Goal: Information Seeking & Learning: Learn about a topic

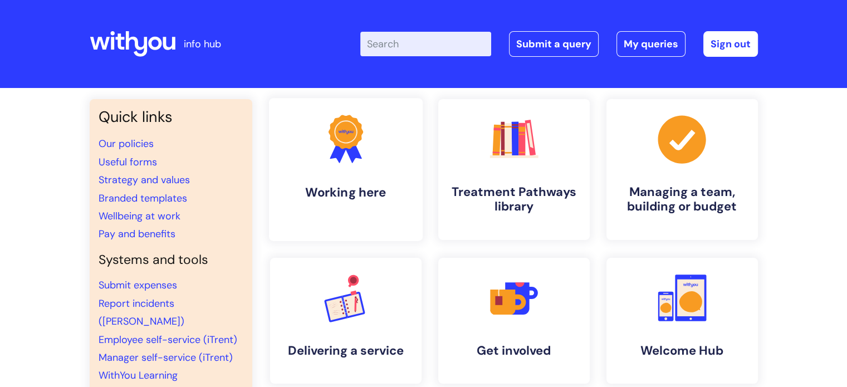
click at [326, 144] on icon ".cls-1{fill:#f89b22;}.cls-1,.cls-2,.cls-3{stroke-width:0px;}.cls-2{fill:#2d3cff…" at bounding box center [345, 138] width 55 height 55
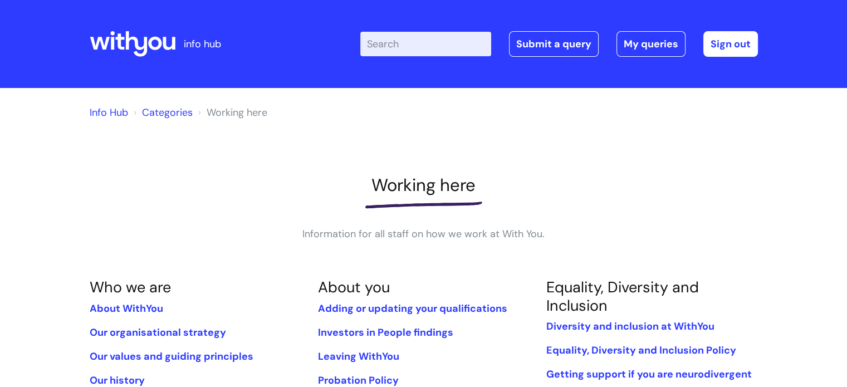
click at [105, 114] on link "Info Hub" at bounding box center [109, 112] width 38 height 13
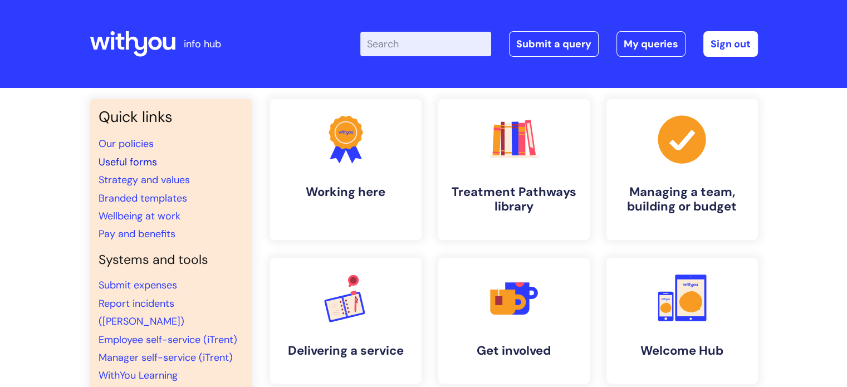
click at [144, 161] on link "Useful forms" at bounding box center [128, 161] width 58 height 13
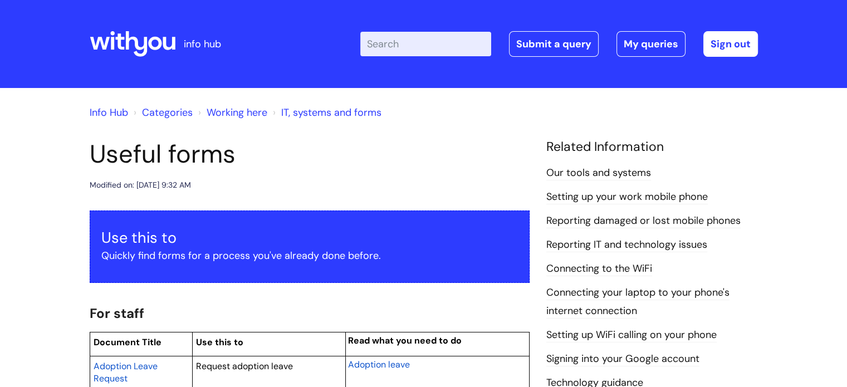
click at [116, 109] on link "Info Hub" at bounding box center [109, 112] width 38 height 13
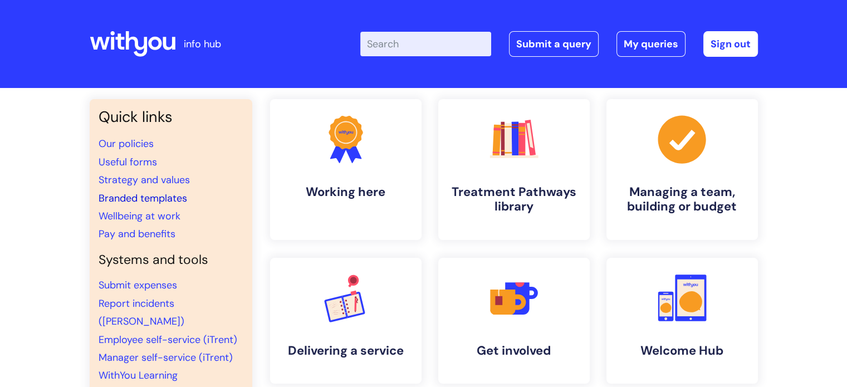
click at [170, 200] on link "Branded templates" at bounding box center [143, 198] width 89 height 13
click at [124, 215] on link "Wellbeing at work" at bounding box center [140, 215] width 82 height 13
click at [46, 209] on div "Quick links Our policies Useful forms Strategy and values Branded templates Wel…" at bounding box center [423, 372] width 847 height 569
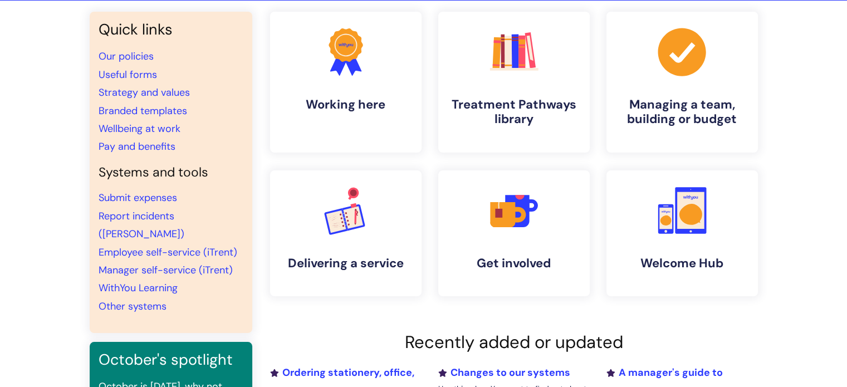
scroll to position [89, 0]
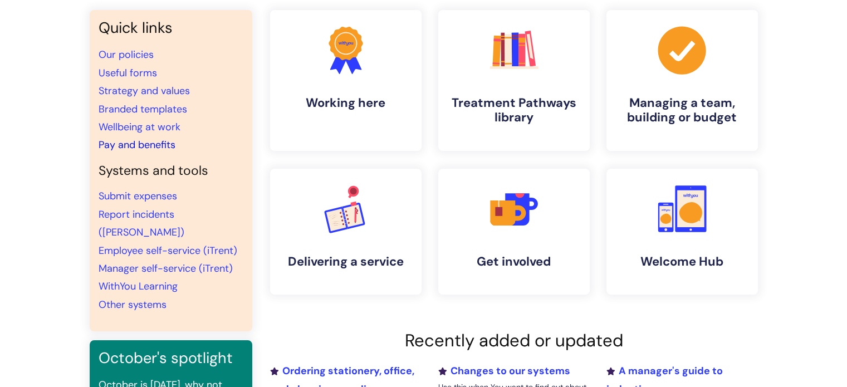
click at [106, 146] on link "Pay and benefits" at bounding box center [137, 144] width 77 height 13
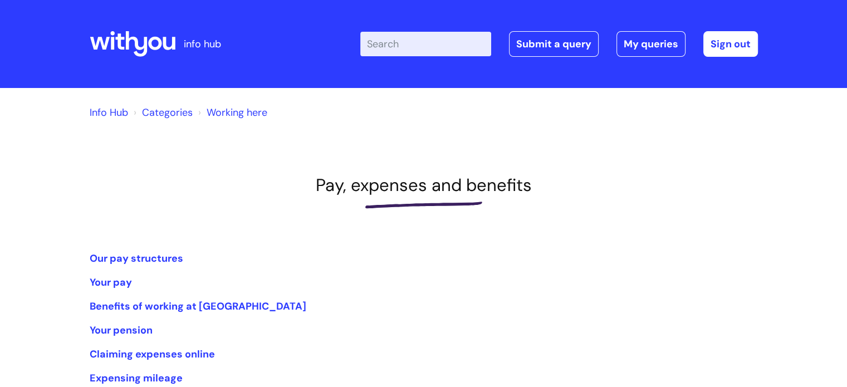
click at [245, 166] on div "Info Hub Categories Working here Pay, expenses and benefits Our pay structures …" at bounding box center [424, 309] width 668 height 420
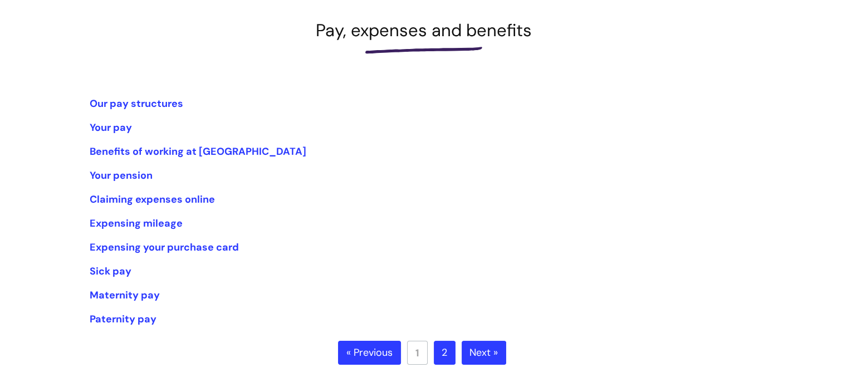
scroll to position [156, 0]
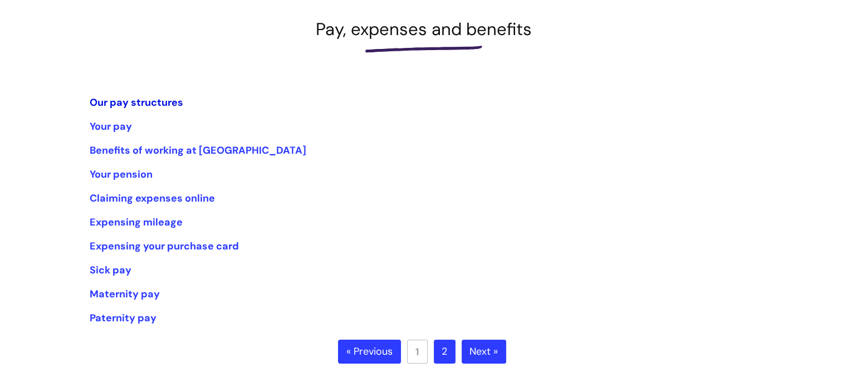
click at [162, 97] on link "Our pay structures" at bounding box center [137, 102] width 94 height 13
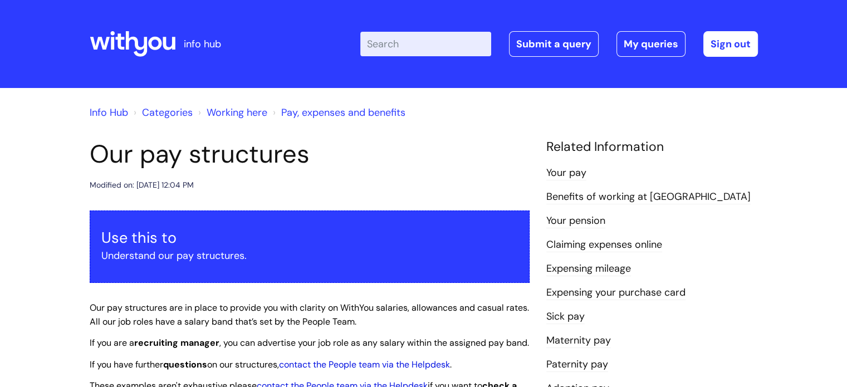
click at [370, 182] on div "Modified on: Tue, 29 Jul, 2025 at 12:04 PM" at bounding box center [310, 185] width 440 height 14
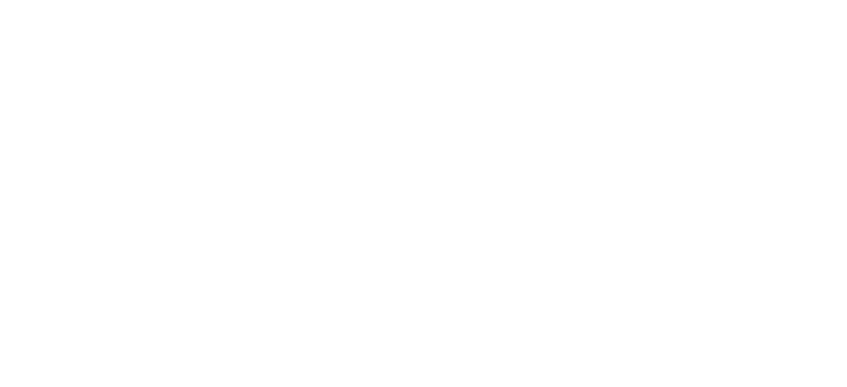
scroll to position [156, 0]
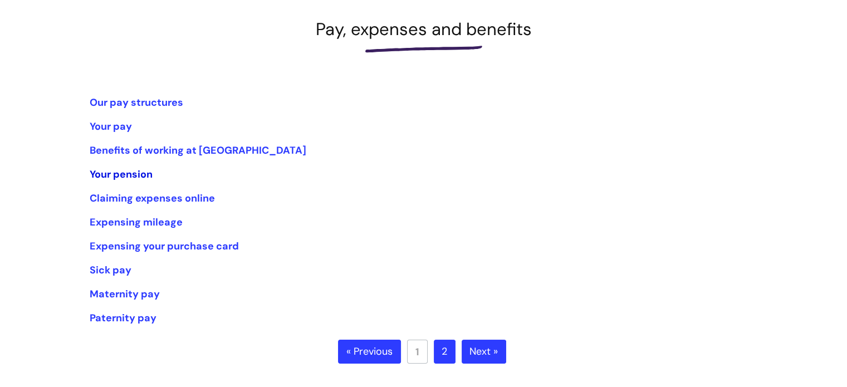
click at [125, 174] on link "Your pension" at bounding box center [121, 174] width 63 height 13
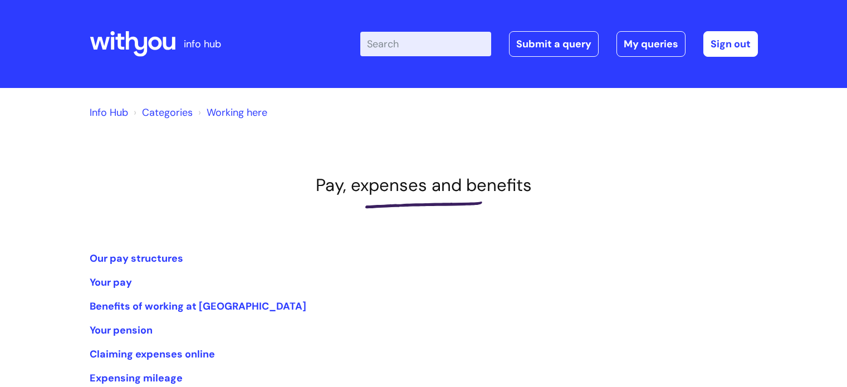
scroll to position [156, 0]
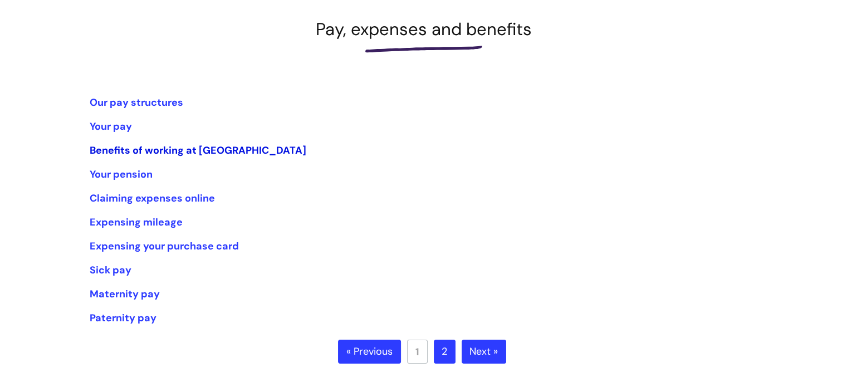
click at [158, 154] on link "Benefits of working at WithYou" at bounding box center [198, 150] width 217 height 13
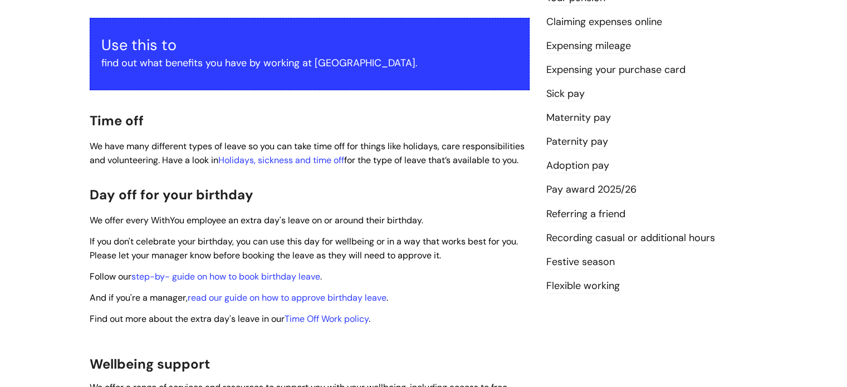
scroll to position [245, 0]
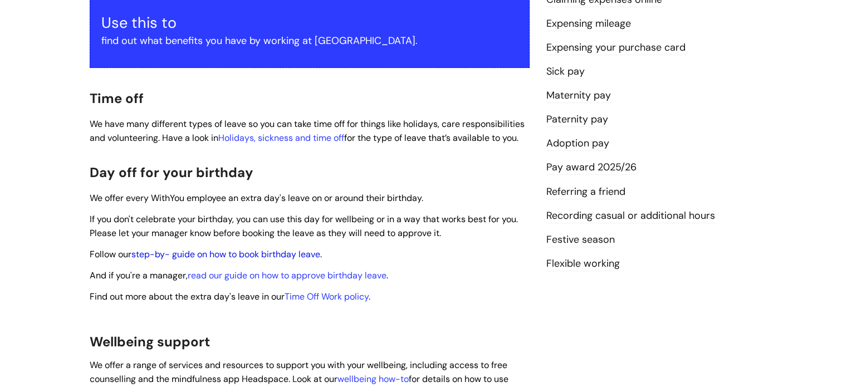
click at [280, 248] on link "step-by- guide on how to book birthday leave" at bounding box center [225, 254] width 189 height 12
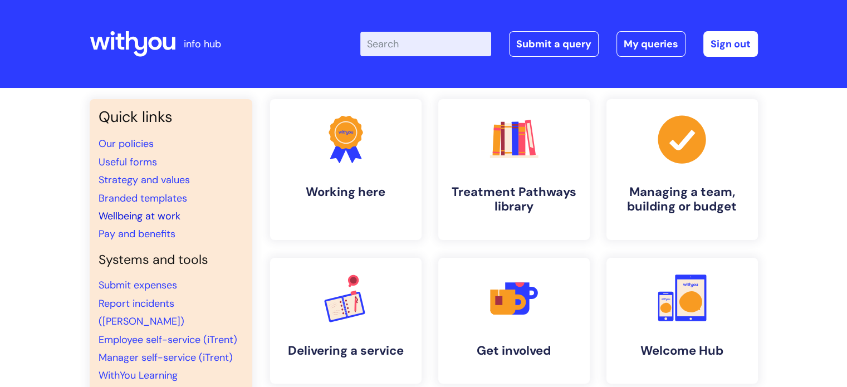
click at [150, 216] on link "Wellbeing at work" at bounding box center [140, 215] width 82 height 13
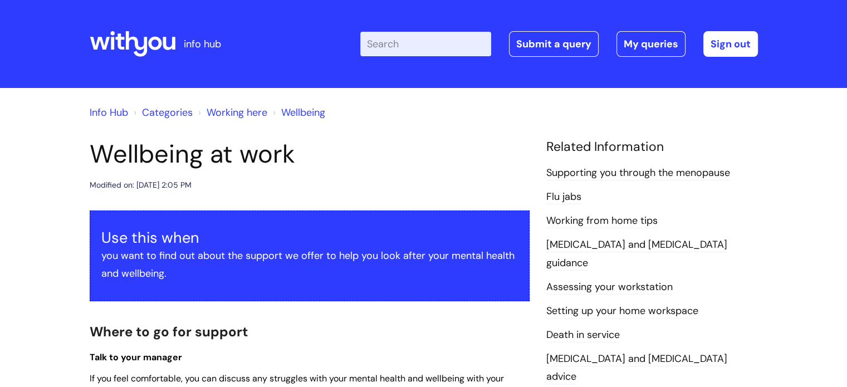
click at [336, 321] on h2 "Where to go for support" at bounding box center [310, 331] width 440 height 24
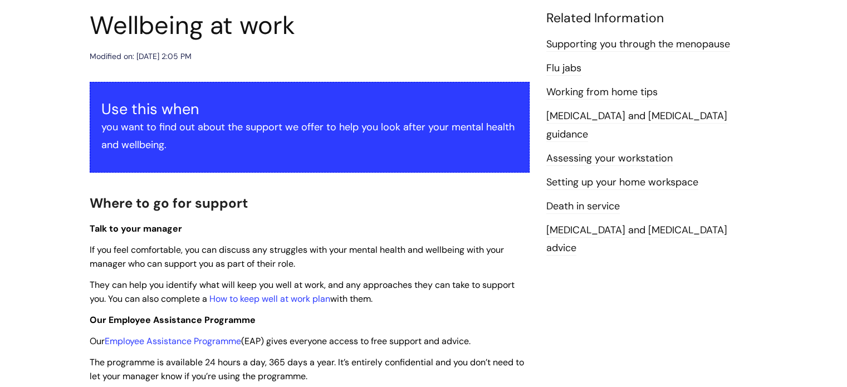
scroll to position [156, 0]
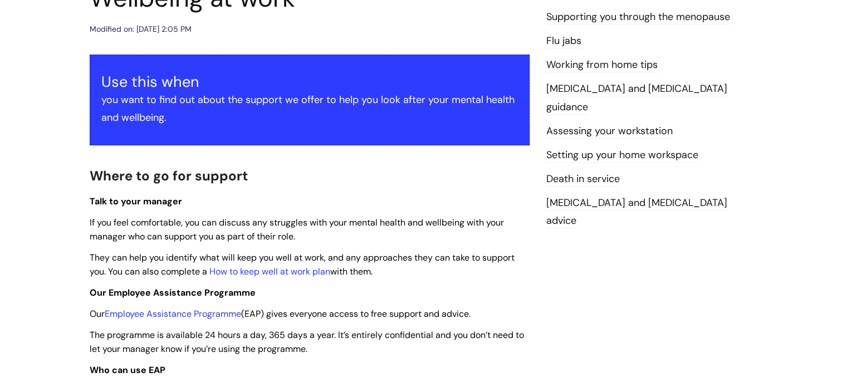
click at [401, 202] on p "Talk to your manager" at bounding box center [310, 201] width 440 height 14
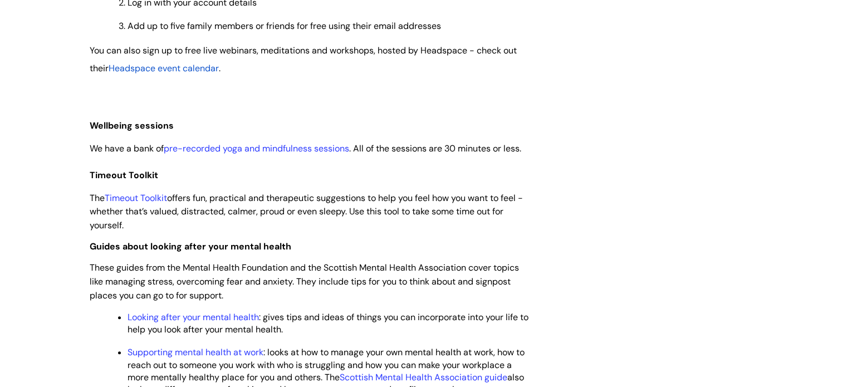
scroll to position [1203, 0]
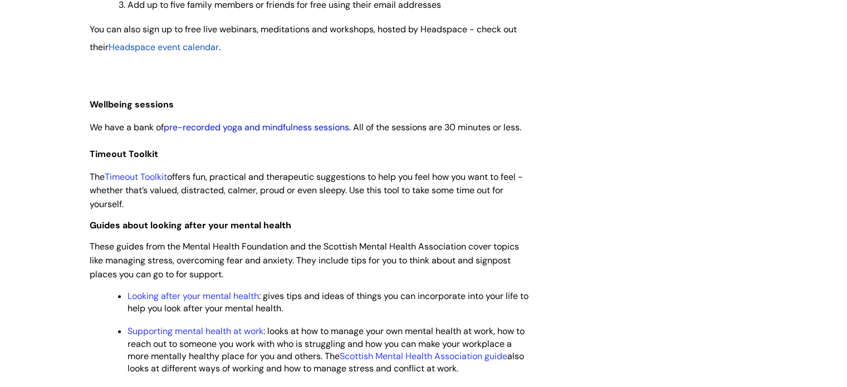
click at [254, 133] on link "pre-recorded yoga and mindfulness sessions" at bounding box center [256, 127] width 185 height 12
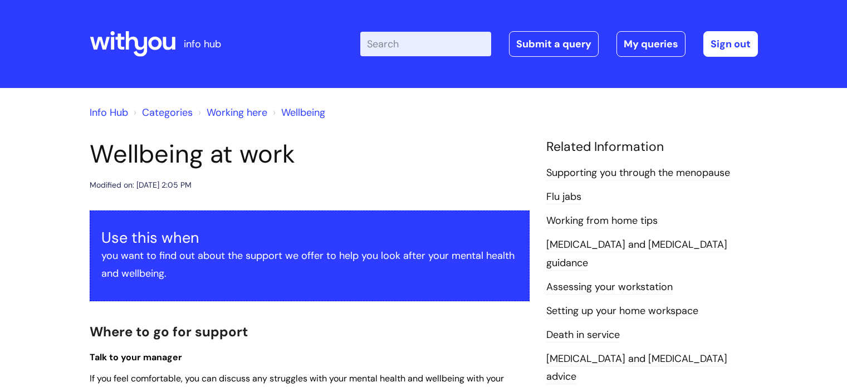
scroll to position [1203, 0]
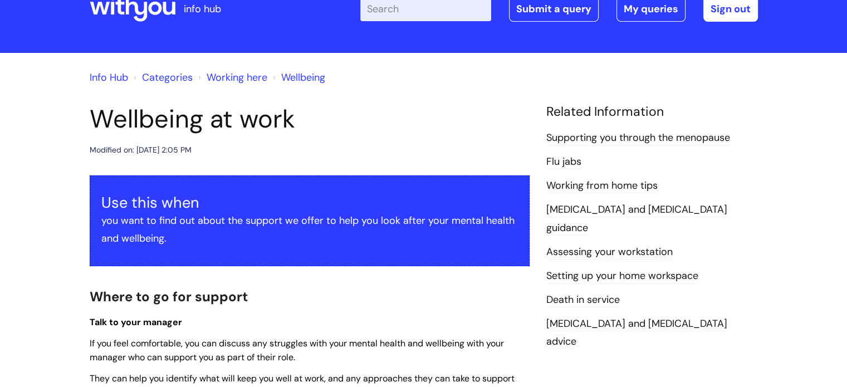
scroll to position [0, 0]
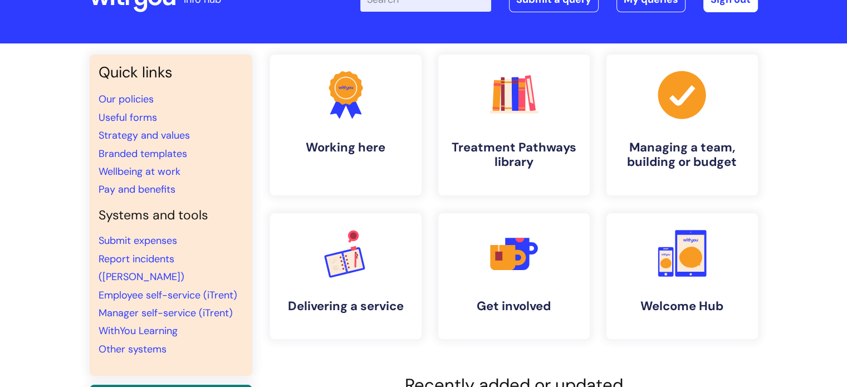
scroll to position [67, 0]
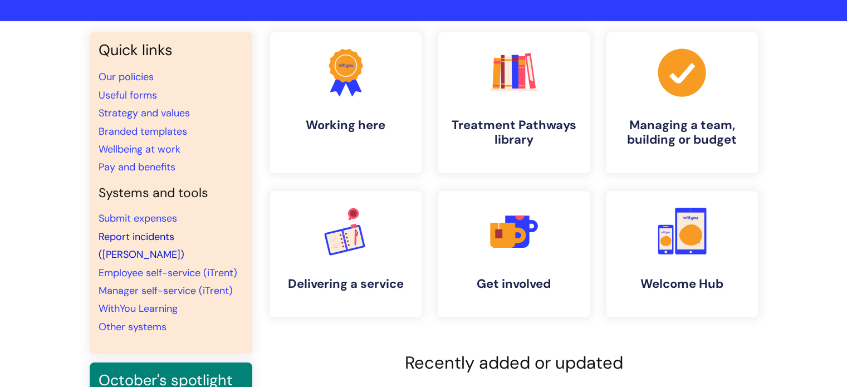
click at [163, 237] on link "Report incidents ([PERSON_NAME])" at bounding box center [142, 245] width 86 height 31
click at [151, 320] on link "Other systems" at bounding box center [133, 326] width 68 height 13
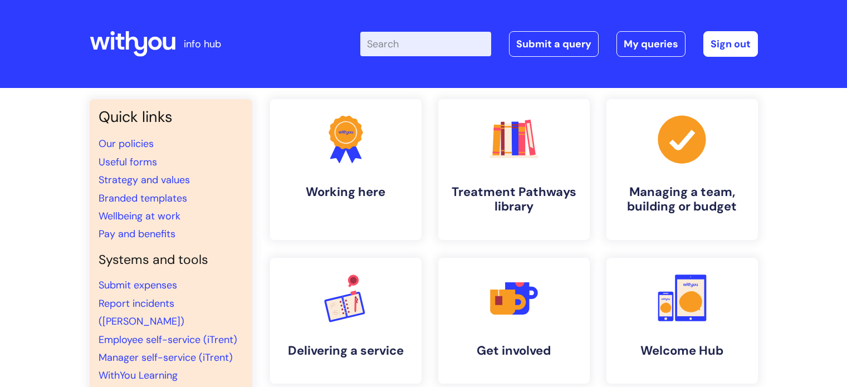
scroll to position [67, 0]
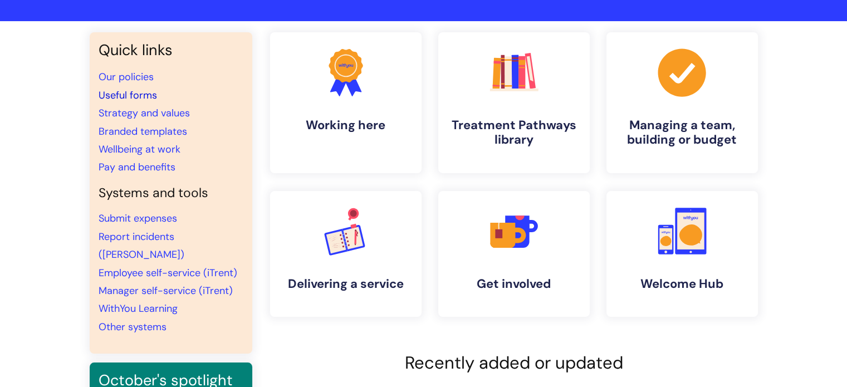
click at [145, 97] on link "Useful forms" at bounding box center [128, 95] width 58 height 13
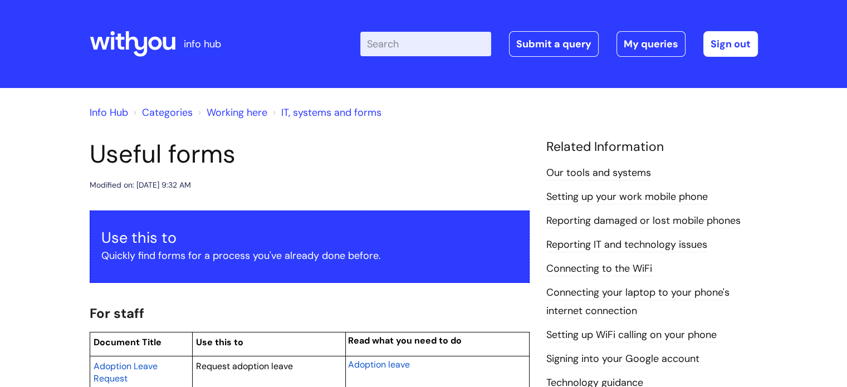
click at [366, 168] on h1 "Useful forms" at bounding box center [310, 154] width 440 height 30
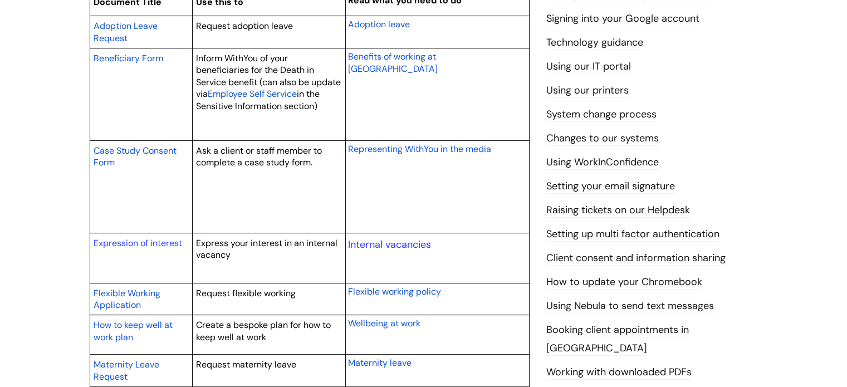
scroll to position [379, 0]
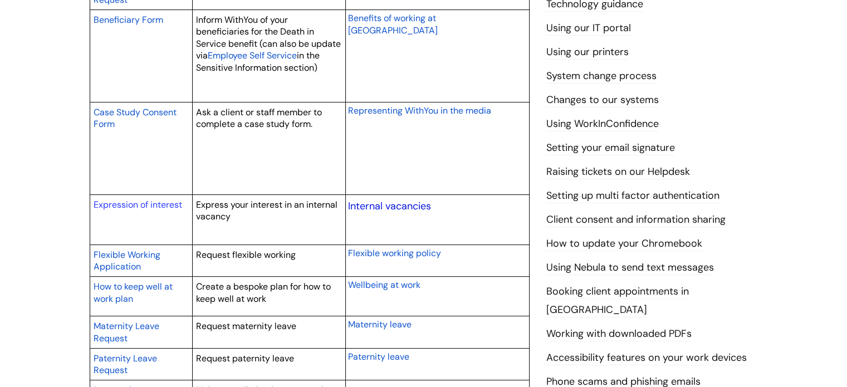
click at [386, 206] on link "Internal vacancies" at bounding box center [389, 205] width 83 height 13
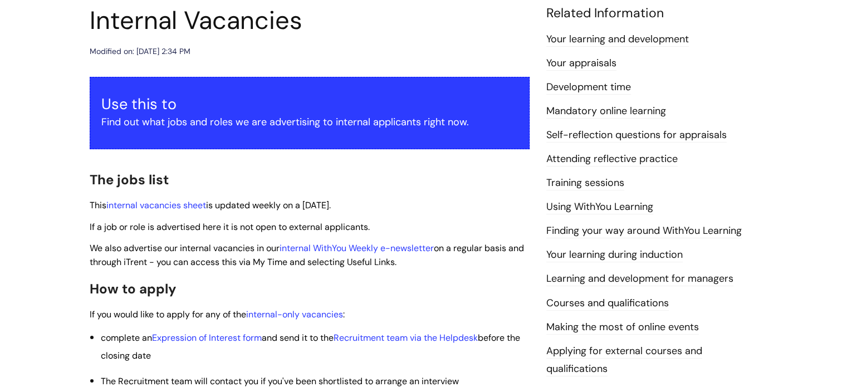
scroll to position [156, 0]
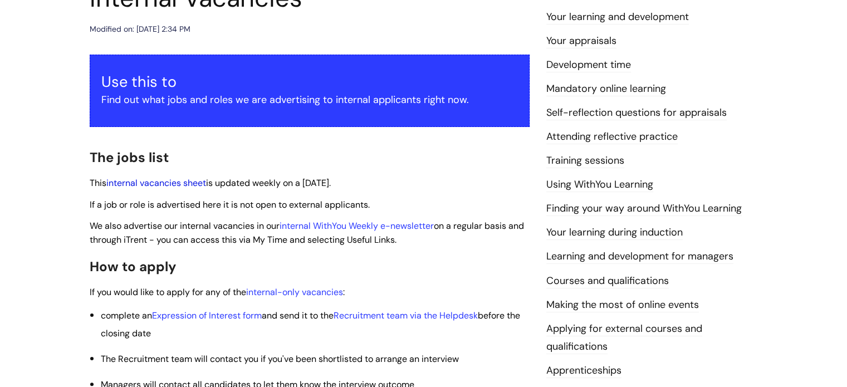
click at [148, 180] on link "internal vacancies sheet" at bounding box center [156, 183] width 100 height 12
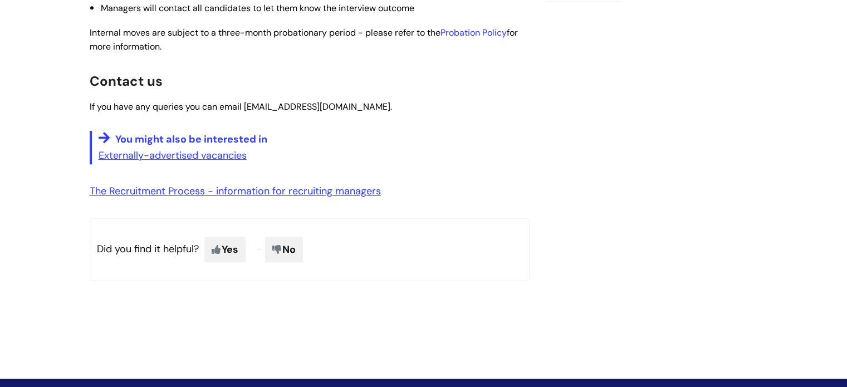
scroll to position [533, 0]
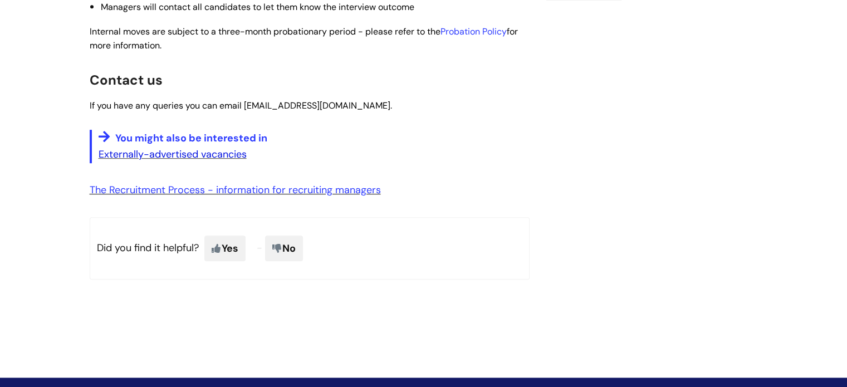
click at [181, 154] on link "Externally-advertised vacancies" at bounding box center [173, 154] width 148 height 13
